Goal: Information Seeking & Learning: Learn about a topic

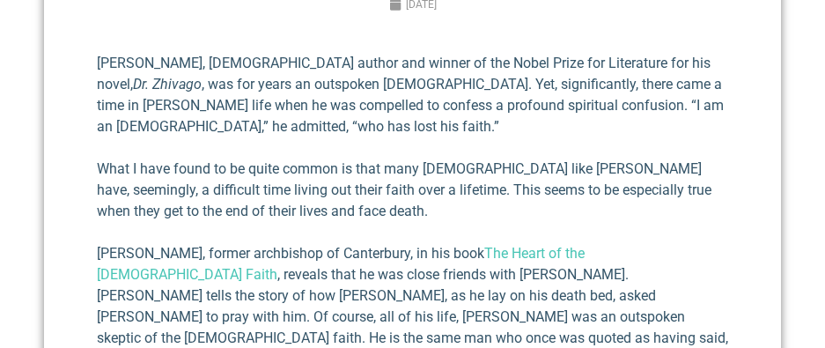
scroll to position [616, 0]
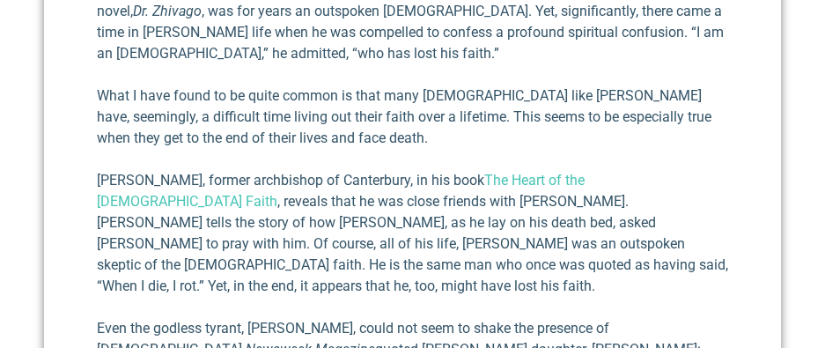
click at [103, 96] on p "What I have found to be quite common is that many [DEMOGRAPHIC_DATA] like [PERS…" at bounding box center [412, 116] width 631 height 63
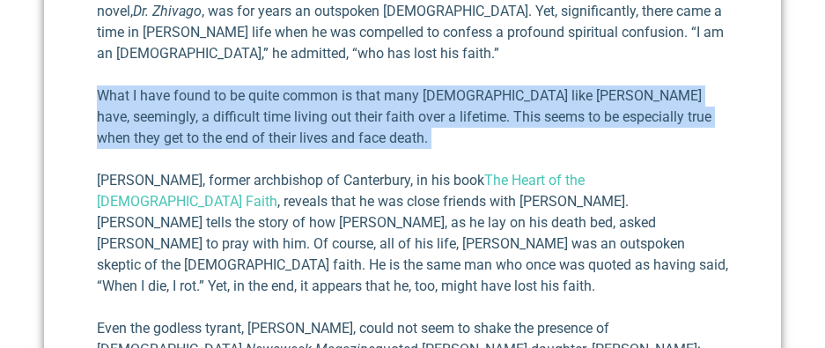
click at [103, 96] on p "What I have found to be quite common is that many [DEMOGRAPHIC_DATA] like [PERS…" at bounding box center [412, 116] width 631 height 63
click at [297, 126] on p "What I have found to be quite common is that many [DEMOGRAPHIC_DATA] like [PERS…" at bounding box center [412, 116] width 631 height 63
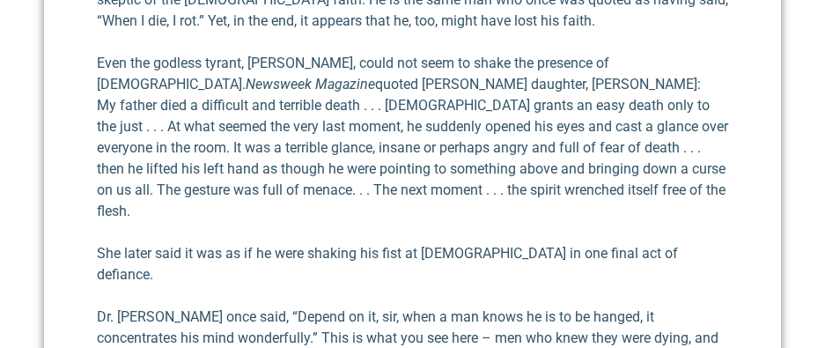
scroll to position [880, 0]
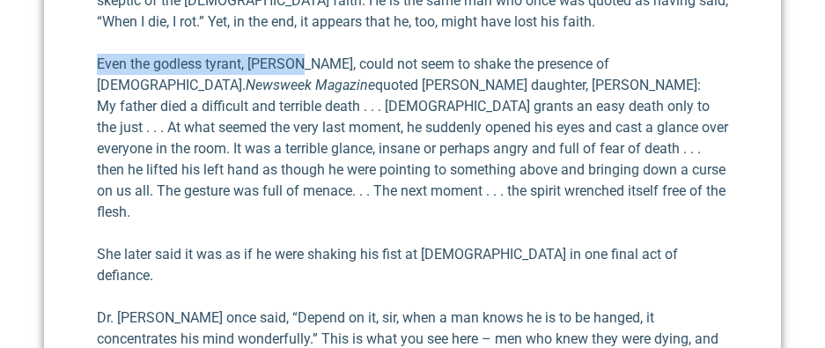
drag, startPoint x: 92, startPoint y: 33, endPoint x: 297, endPoint y: 42, distance: 205.2
click at [297, 54] on p "Even the godless tyrant, [PERSON_NAME], could not seem to shake the presence of…" at bounding box center [412, 138] width 631 height 169
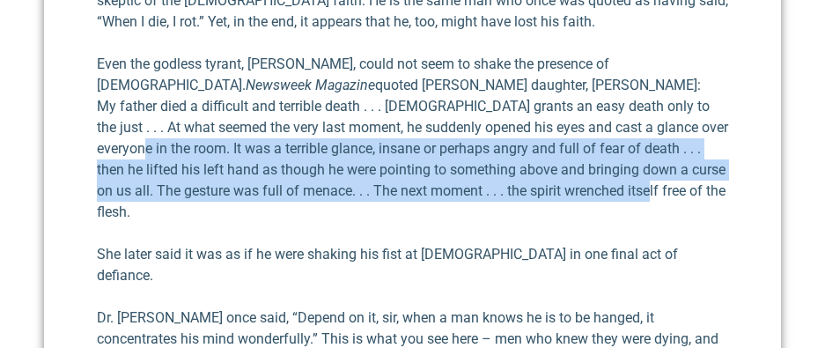
drag, startPoint x: 138, startPoint y: 128, endPoint x: 648, endPoint y: 175, distance: 511.8
click at [648, 175] on p "Even the godless tyrant, [PERSON_NAME], could not seem to shake the presence of…" at bounding box center [412, 138] width 631 height 169
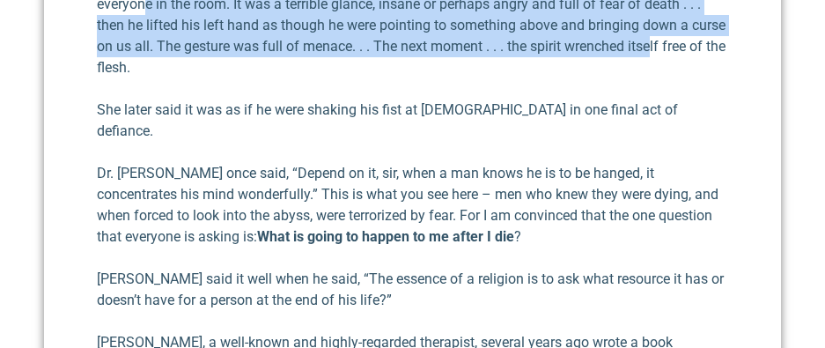
scroll to position [1056, 0]
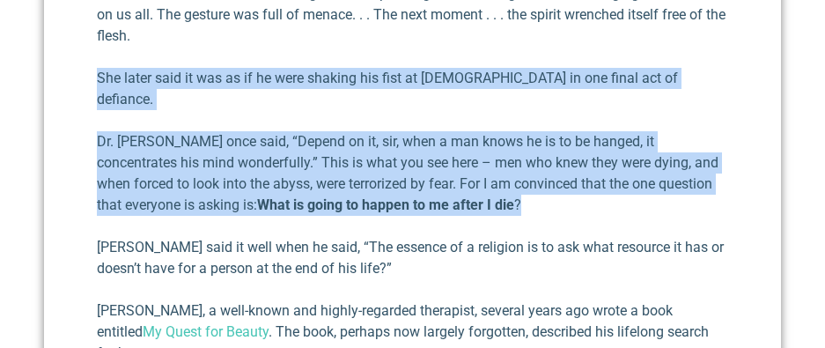
drag, startPoint x: 75, startPoint y: 42, endPoint x: 703, endPoint y: 136, distance: 635.3
click at [703, 136] on div "What Would It Mean If He Really Did Rise? [DATE] [PERSON_NAME], [DEMOGRAPHIC_DA…" at bounding box center [412, 261] width 737 height 1701
click at [520, 68] on p "She later said it was as if he were shaking his fist at [DEMOGRAPHIC_DATA] in o…" at bounding box center [412, 89] width 631 height 42
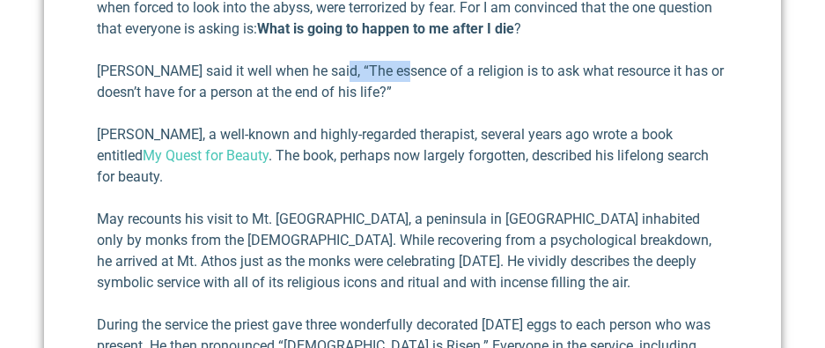
scroll to position [1221, 0]
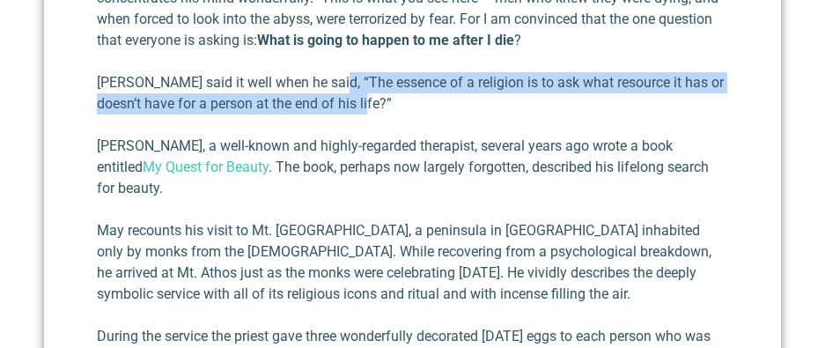
drag, startPoint x: 325, startPoint y: 11, endPoint x: 472, endPoint y: 34, distance: 148.9
click at [472, 72] on p "[PERSON_NAME] said it well when he said, “The essence of a religion is to ask w…" at bounding box center [412, 93] width 631 height 42
click at [306, 72] on p "[PERSON_NAME] said it well when he said, “The essence of a religion is to ask w…" at bounding box center [412, 93] width 631 height 42
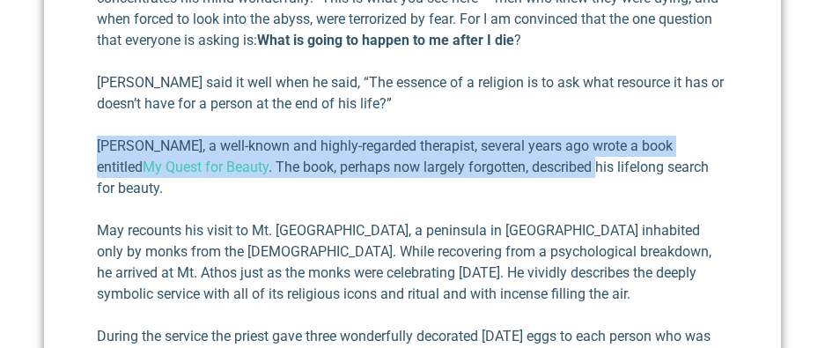
drag, startPoint x: 65, startPoint y: 79, endPoint x: 532, endPoint y: 106, distance: 468.1
click at [532, 106] on div "What Would It Mean If He Really Did Rise? [DATE] [PERSON_NAME], [DEMOGRAPHIC_DA…" at bounding box center [412, 97] width 737 height 1701
click at [533, 136] on p "[PERSON_NAME], a well-known and highly-regarded therapist, several years ago wr…" at bounding box center [412, 167] width 631 height 63
click at [435, 136] on p "[PERSON_NAME], a well-known and highly-regarded therapist, several years ago wr…" at bounding box center [412, 167] width 631 height 63
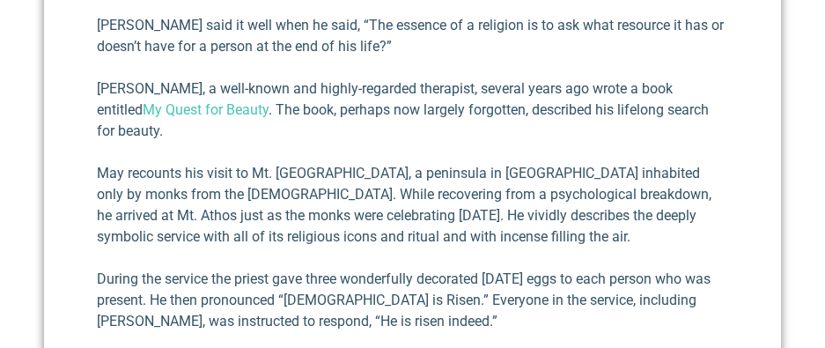
scroll to position [1309, 0]
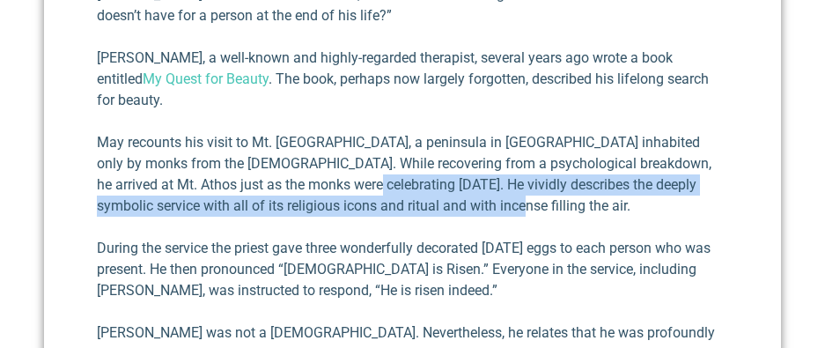
drag, startPoint x: 316, startPoint y: 101, endPoint x: 459, endPoint y: 115, distance: 143.3
click at [459, 132] on p "May recounts his visit to Mt. [GEOGRAPHIC_DATA], a peninsula in [GEOGRAPHIC_DAT…" at bounding box center [412, 174] width 631 height 84
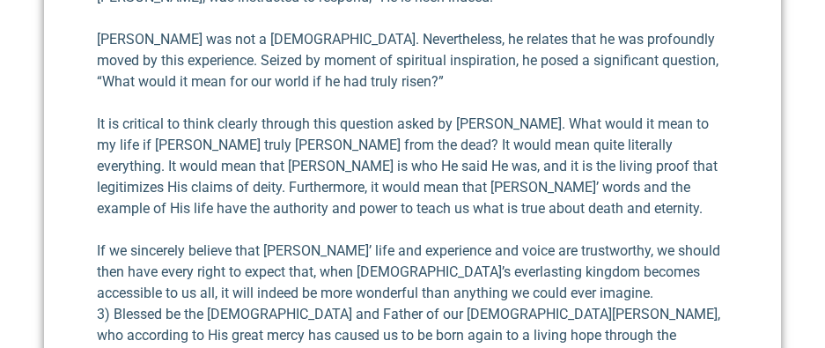
scroll to position [1573, 0]
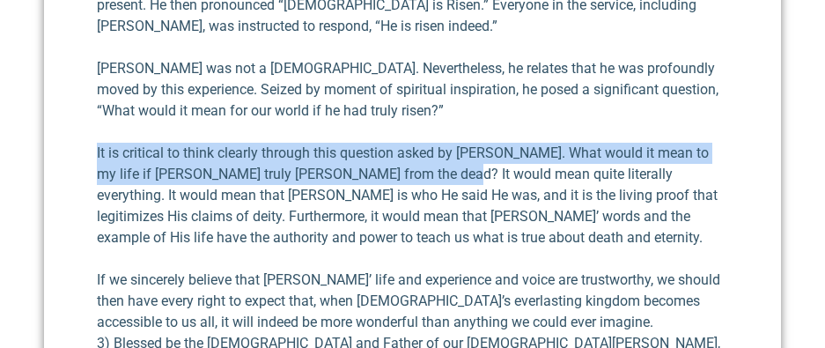
drag, startPoint x: 88, startPoint y: 70, endPoint x: 414, endPoint y: 83, distance: 325.9
click at [414, 143] on p "It is critical to think clearly through this question asked by [PERSON_NAME]. W…" at bounding box center [412, 196] width 631 height 106
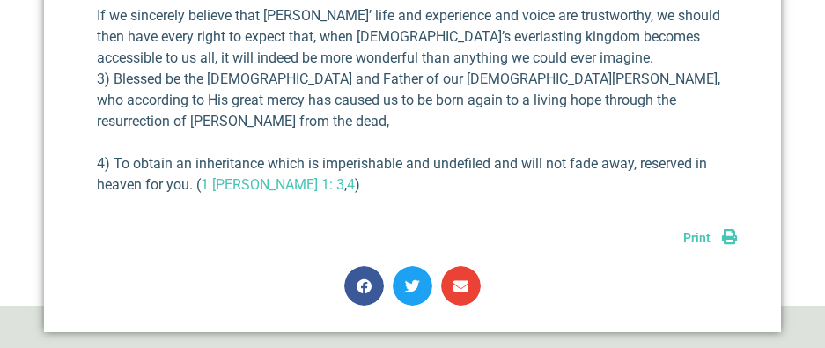
scroll to position [2189, 0]
